Goal: Find specific page/section: Find specific page/section

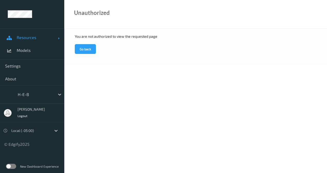
click at [48, 39] on span "Resources" at bounding box center [37, 37] width 41 height 5
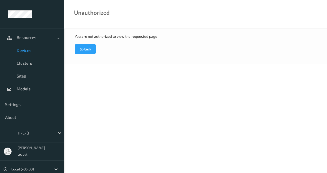
click at [44, 52] on span "Devices" at bounding box center [38, 50] width 42 height 5
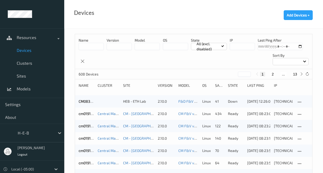
click at [304, 63] on div at bounding box center [291, 61] width 36 height 7
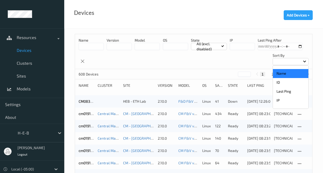
click at [284, 72] on p "Name" at bounding box center [290, 73] width 35 height 9
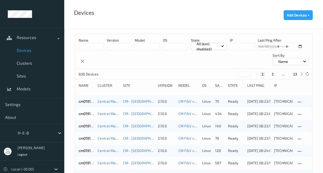
click at [296, 74] on button "13" at bounding box center [295, 74] width 7 height 5
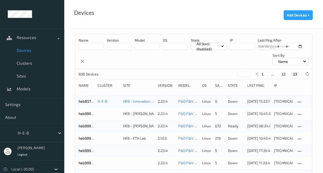
click at [287, 74] on button "12" at bounding box center [283, 74] width 7 height 5
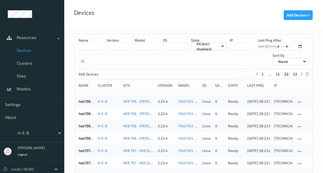
click at [278, 74] on button "11" at bounding box center [277, 74] width 7 height 5
click at [274, 72] on button "10" at bounding box center [274, 74] width 7 height 5
type input "**"
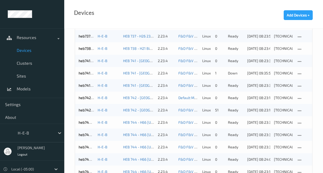
scroll to position [92, 0]
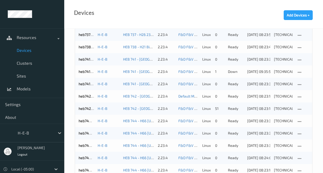
click at [298, 102] on div "heb742bizedg26 H-E-B HEB 742 - [GEOGRAPHIC_DATA] 2.23.4 Default Model 1.10 linu…" at bounding box center [193, 96] width 237 height 12
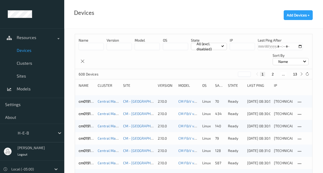
click at [296, 74] on button "13" at bounding box center [295, 74] width 7 height 5
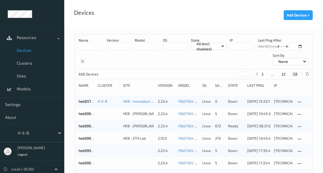
click at [284, 74] on button "12" at bounding box center [283, 74] width 7 height 5
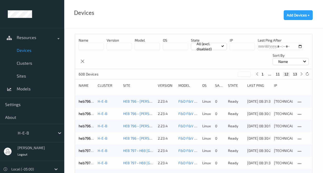
click at [279, 73] on button "11" at bounding box center [277, 74] width 7 height 5
click at [277, 73] on button "10" at bounding box center [274, 74] width 7 height 5
type input "**"
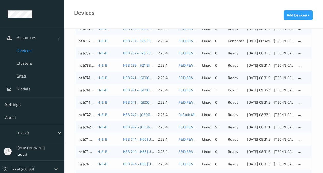
scroll to position [73, 0]
click at [284, 127] on div "[TECHNICAL_ID]" at bounding box center [283, 127] width 19 height 5
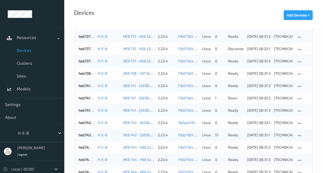
scroll to position [65, 0]
click at [280, 123] on div "[TECHNICAL_ID]" at bounding box center [283, 122] width 19 height 5
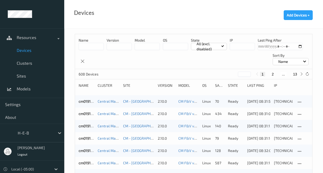
click at [295, 73] on button "13" at bounding box center [295, 74] width 7 height 5
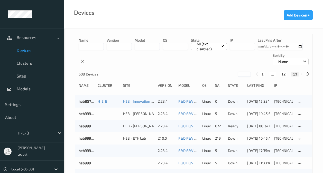
click at [284, 73] on button "12" at bounding box center [283, 74] width 7 height 5
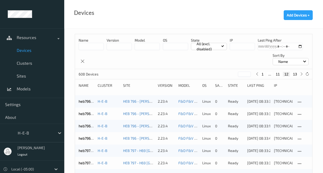
click at [277, 73] on button "11" at bounding box center [277, 74] width 7 height 5
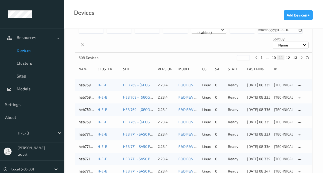
scroll to position [15, 0]
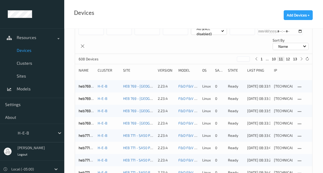
click at [274, 59] on button "10" at bounding box center [274, 59] width 7 height 5
type input "**"
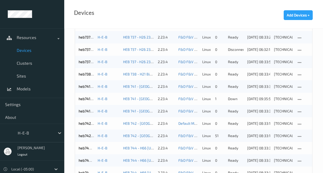
scroll to position [65, 0]
click at [289, 122] on div "[TECHNICAL_ID]" at bounding box center [283, 123] width 19 height 5
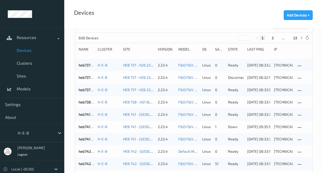
scroll to position [65, 0]
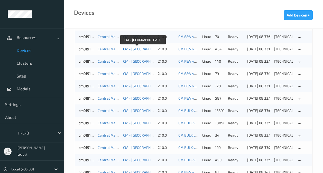
click at [131, 49] on link "CM - [GEOGRAPHIC_DATA]" at bounding box center [144, 49] width 42 height 4
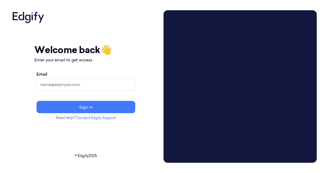
click at [128, 81] on input "Email" at bounding box center [86, 84] width 99 height 12
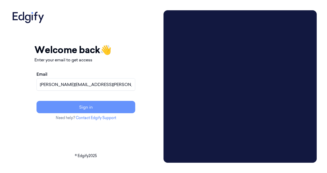
type input "[PERSON_NAME][EMAIL_ADDRESS][PERSON_NAME][DOMAIN_NAME]"
click at [100, 108] on button "Sign in" at bounding box center [86, 107] width 99 height 12
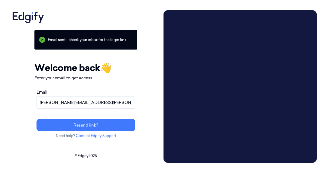
click at [11, 117] on div "Your session expired - please log in again Email sent - check your inbox for th…" at bounding box center [85, 86] width 151 height 153
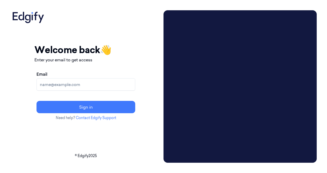
click at [128, 88] on input "Email" at bounding box center [86, 84] width 99 height 12
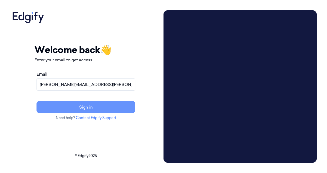
type input "adams.alexis@heb.com"
click at [117, 108] on button "Sign in" at bounding box center [86, 107] width 99 height 12
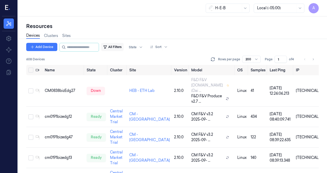
click at [123, 45] on button "All Filters" at bounding box center [112, 47] width 23 height 8
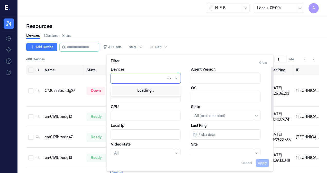
click at [179, 78] on div at bounding box center [176, 78] width 5 height 4
click at [177, 78] on icon at bounding box center [176, 78] width 4 height 4
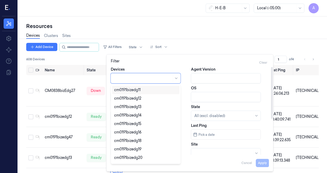
click at [167, 79] on div at bounding box center [143, 78] width 58 height 5
click at [226, 102] on input "OS" at bounding box center [226, 97] width 70 height 10
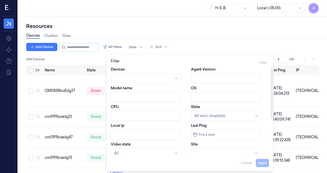
click at [226, 102] on input "OS" at bounding box center [226, 97] width 70 height 10
click at [265, 42] on div "Devices Clusters Sites" at bounding box center [172, 36] width 293 height 13
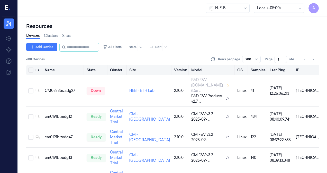
click at [50, 67] on th "Name" at bounding box center [64, 70] width 42 height 10
click at [314, 58] on icon "Go to next page" at bounding box center [313, 59] width 3 height 4
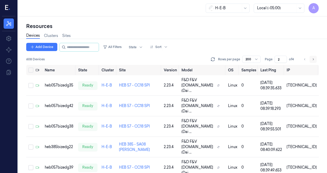
click at [314, 58] on icon "Go to next page" at bounding box center [313, 59] width 3 height 4
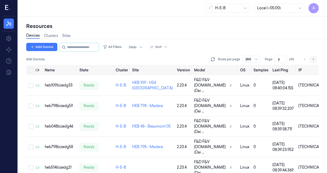
click at [314, 58] on icon "Go to next page" at bounding box center [313, 59] width 3 height 4
type input "4"
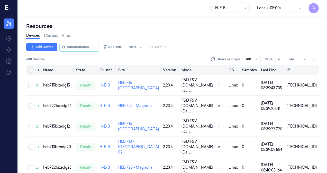
click at [48, 70] on th "Name" at bounding box center [57, 70] width 33 height 10
click at [123, 47] on button "All Filters" at bounding box center [112, 47] width 23 height 8
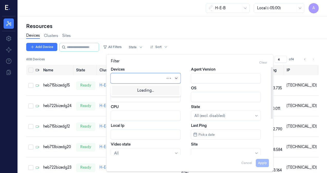
click at [176, 77] on icon at bounding box center [176, 78] width 4 height 4
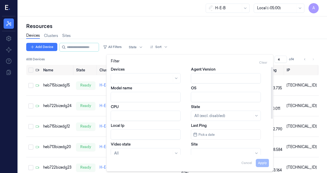
click at [178, 56] on div "Filter Clear Devices Agent Version Model name OS CPU State All (excl. disabled)…" at bounding box center [189, 113] width 167 height 118
click at [262, 61] on div "Clear" at bounding box center [263, 63] width 12 height 8
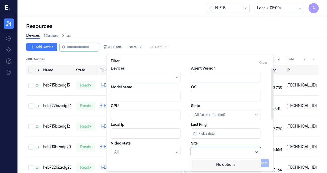
click at [256, 152] on icon at bounding box center [257, 152] width 4 height 4
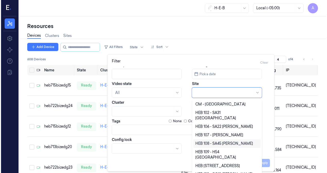
scroll to position [8, 0]
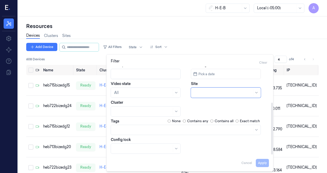
click at [211, 94] on div at bounding box center [223, 92] width 58 height 5
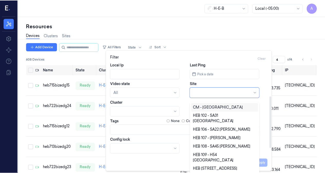
scroll to position [55, 0]
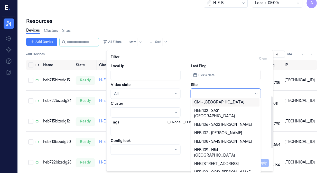
click at [211, 94] on div at bounding box center [223, 93] width 58 height 5
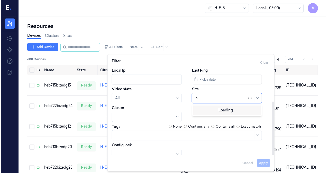
scroll to position [0, 0]
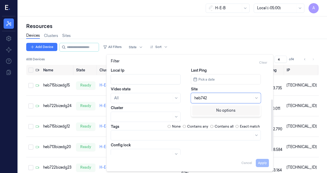
type input "heb742"
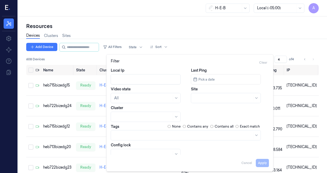
click at [148, 15] on div "H-E-B Local (-05:00) A" at bounding box center [172, 8] width 309 height 16
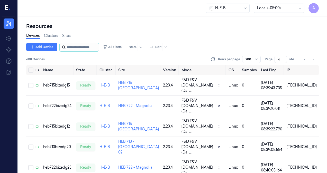
click at [94, 50] on input "string" at bounding box center [82, 47] width 31 height 8
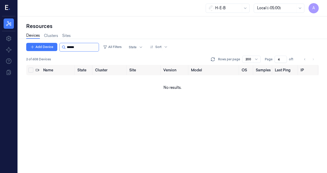
click at [98, 48] on input "string" at bounding box center [82, 47] width 31 height 8
type input "******"
click at [55, 37] on link "Clusters" at bounding box center [51, 36] width 14 height 6
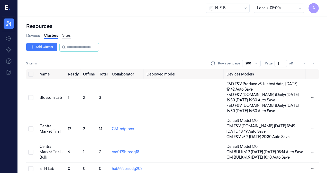
click at [67, 35] on link "Sites" at bounding box center [66, 36] width 8 height 6
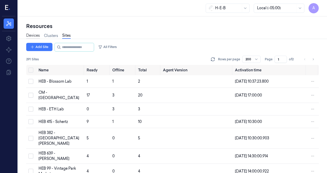
click at [33, 36] on link "Devices" at bounding box center [33, 36] width 14 height 6
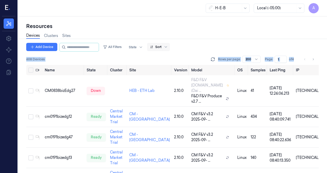
drag, startPoint x: 301, startPoint y: 65, endPoint x: 164, endPoint y: 46, distance: 139.2
click at [164, 46] on div "Add Device All Filters State Sort 608 Devices Rows per page 200 Page 1 of 4" at bounding box center [172, 54] width 293 height 22
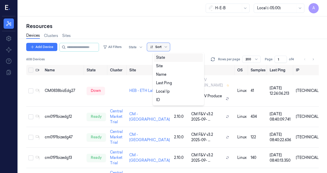
drag, startPoint x: 164, startPoint y: 46, endPoint x: 165, endPoint y: 48, distance: 2.8
click at [161, 48] on div at bounding box center [155, 47] width 11 height 5
click at [165, 74] on div "Name" at bounding box center [161, 74] width 10 height 5
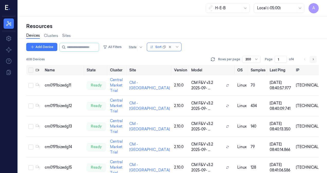
click at [313, 59] on icon "Go to next page" at bounding box center [313, 59] width 1 height 2
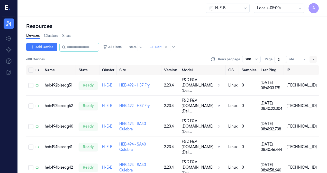
click at [313, 59] on icon "Go to next page" at bounding box center [313, 59] width 1 height 2
type input "3"
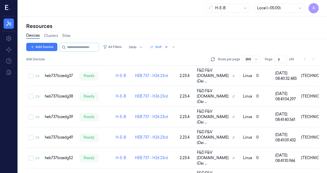
scroll to position [916, 0]
